Goal: Transaction & Acquisition: Purchase product/service

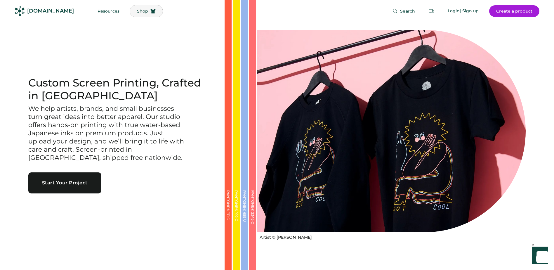
click at [137, 10] on span "Shop" at bounding box center [142, 11] width 11 height 4
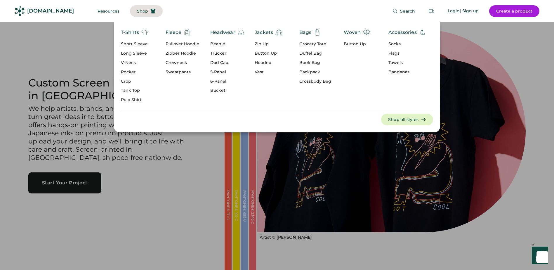
click at [218, 45] on div "Beanie" at bounding box center [227, 44] width 34 height 6
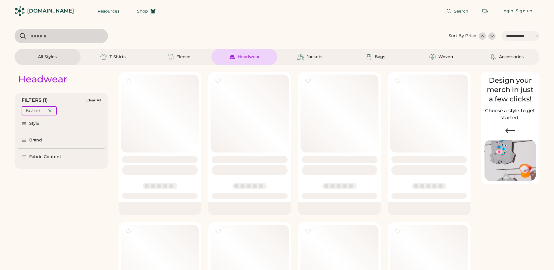
select select "*****"
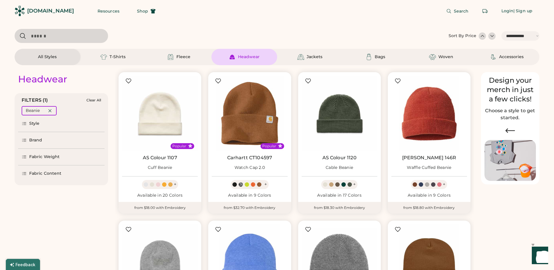
select select "*****"
click at [157, 158] on link "AS Colour 1107" at bounding box center [160, 158] width 34 height 6
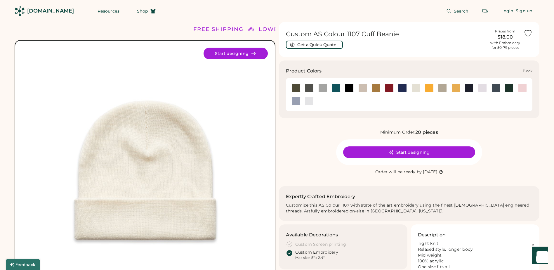
click at [347, 88] on div at bounding box center [349, 88] width 9 height 9
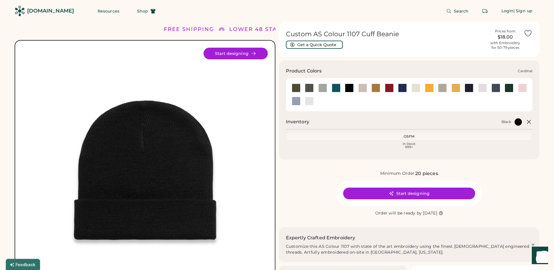
click at [392, 89] on div at bounding box center [389, 88] width 9 height 9
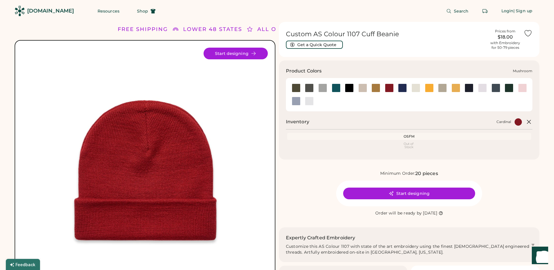
click at [440, 88] on div at bounding box center [442, 88] width 9 height 9
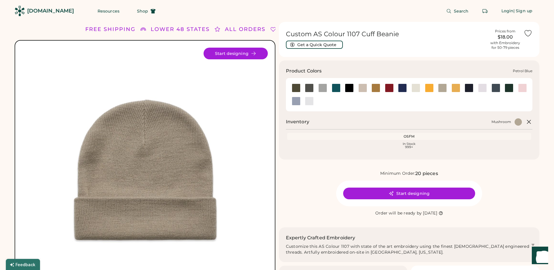
click at [496, 89] on div at bounding box center [496, 88] width 9 height 9
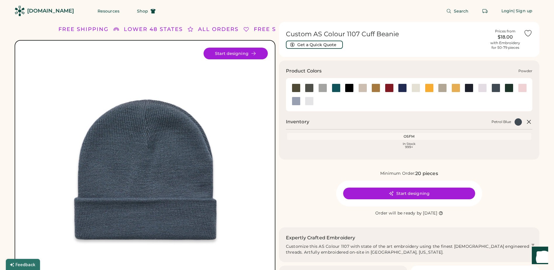
click at [299, 103] on div at bounding box center [296, 101] width 9 height 9
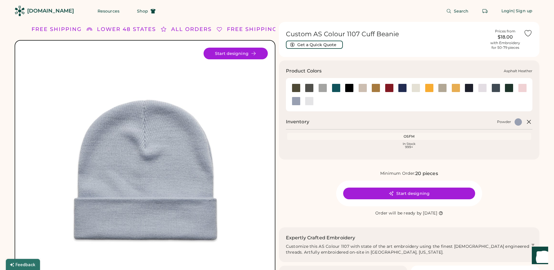
click at [311, 91] on div at bounding box center [309, 88] width 9 height 9
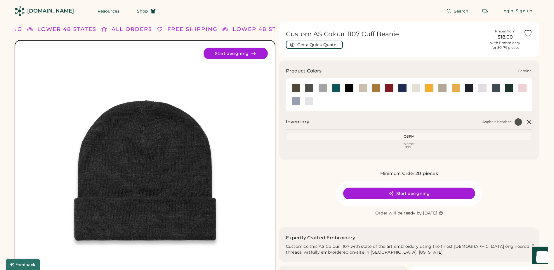
click at [389, 88] on div at bounding box center [389, 88] width 9 height 9
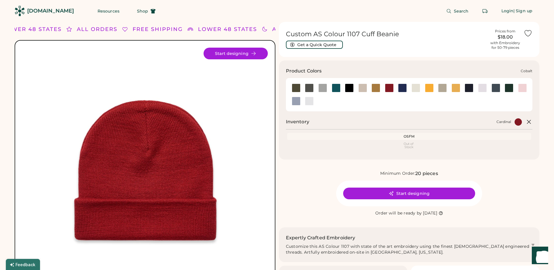
click at [401, 87] on div at bounding box center [402, 88] width 9 height 9
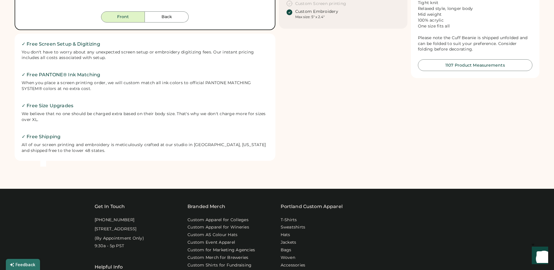
scroll to position [292, 0]
